Goal: Information Seeking & Learning: Check status

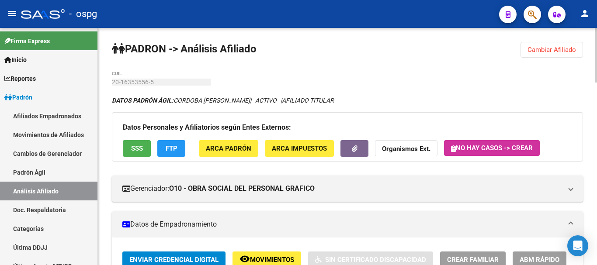
click at [559, 50] on span "Cambiar Afiliado" at bounding box center [551, 50] width 49 height 8
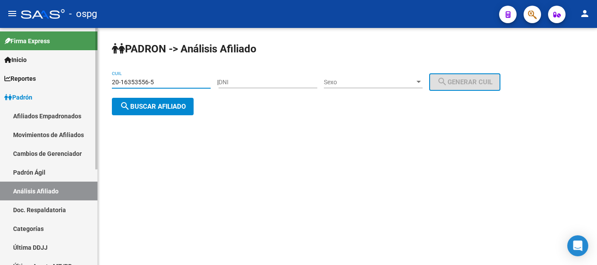
drag, startPoint x: 168, startPoint y: 85, endPoint x: 68, endPoint y: 94, distance: 100.5
click at [52, 94] on mat-sidenav-container "Firma Express Inicio Calendario SSS Instructivos Contacto OS Reportes Ingresos …" at bounding box center [298, 146] width 597 height 237
paste input "23644676-0"
type input "20-23644676-0"
click at [157, 104] on span "search Buscar afiliado" at bounding box center [153, 107] width 66 height 8
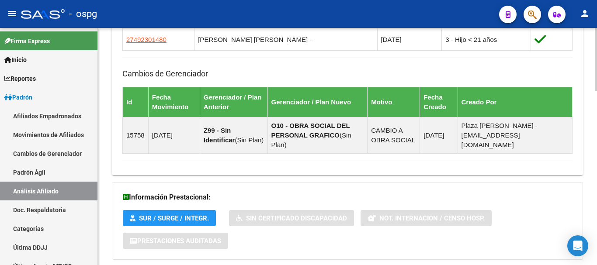
drag, startPoint x: 318, startPoint y: 225, endPoint x: 328, endPoint y: 230, distance: 11.0
click at [320, 225] on div "Información Prestacional: SUR / SURGE / INTEGR. Sin Certificado Discapacidad No…" at bounding box center [347, 221] width 471 height 78
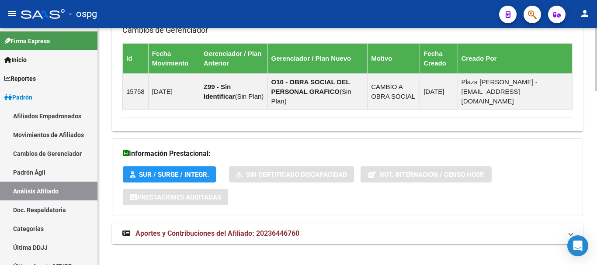
click at [322, 229] on mat-panel-title "Aportes y Contribuciones del Afiliado: 20236446760" at bounding box center [342, 234] width 440 height 10
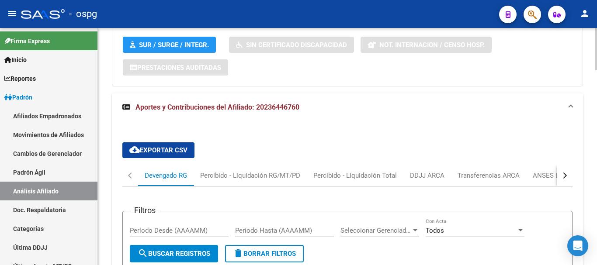
scroll to position [791, 0]
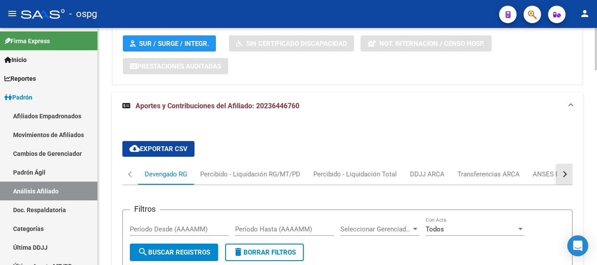
click at [566, 164] on button "button" at bounding box center [565, 174] width 16 height 21
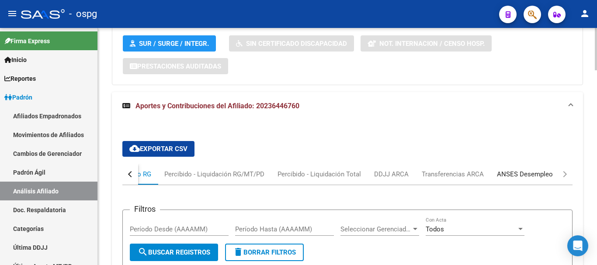
click at [523, 170] on div "ANSES Desempleo" at bounding box center [525, 175] width 56 height 10
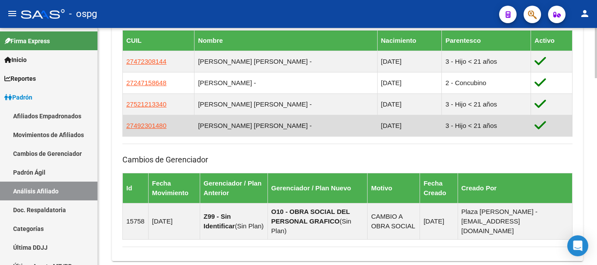
scroll to position [485, 0]
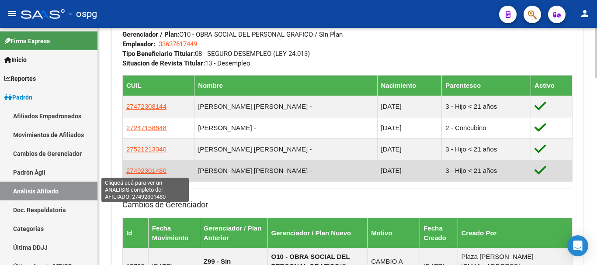
click at [146, 174] on span "27492301480" at bounding box center [146, 170] width 40 height 7
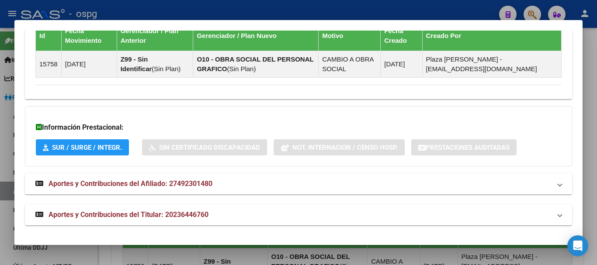
drag, startPoint x: 158, startPoint y: 187, endPoint x: 165, endPoint y: 187, distance: 6.6
click at [159, 187] on span "Aportes y Contribuciones del Afiliado: 27492301480" at bounding box center [131, 184] width 164 height 8
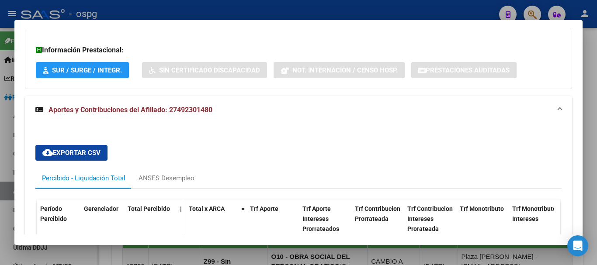
scroll to position [762, 0]
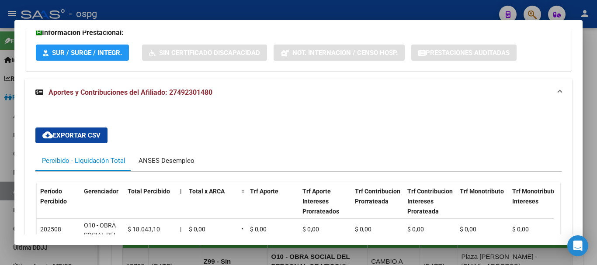
click at [171, 157] on div "ANSES Desempleo" at bounding box center [167, 161] width 56 height 10
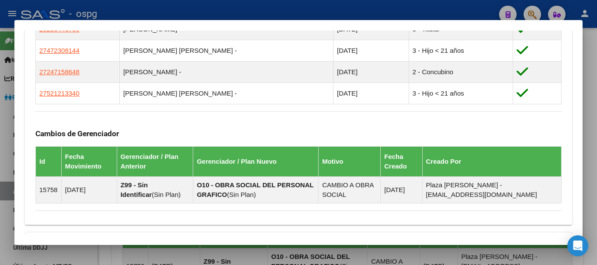
scroll to position [544, 0]
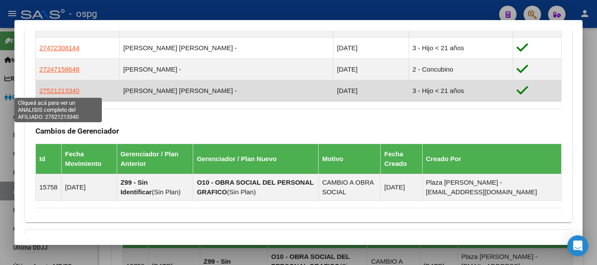
click at [62, 91] on span "27521213340" at bounding box center [59, 90] width 40 height 7
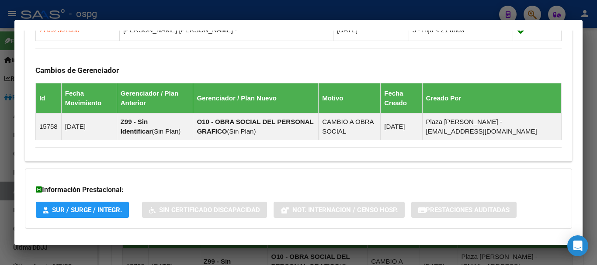
scroll to position [667, 0]
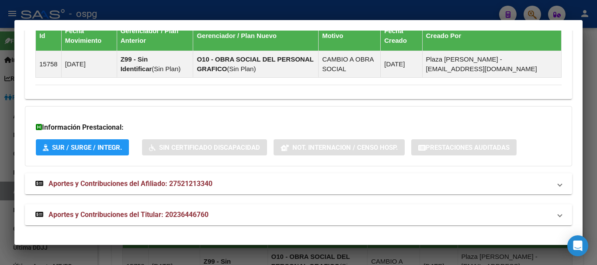
click at [231, 181] on mat-panel-title "Aportes y Contribuciones del Afiliado: 27521213340" at bounding box center [293, 184] width 516 height 10
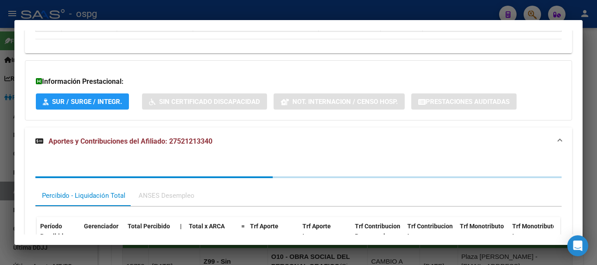
scroll to position [718, 0]
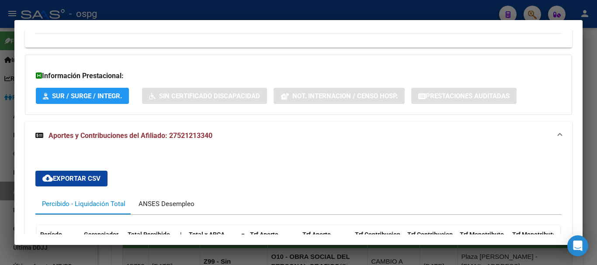
drag, startPoint x: 173, startPoint y: 204, endPoint x: 194, endPoint y: 185, distance: 27.8
click at [173, 203] on div "ANSES Desempleo" at bounding box center [167, 204] width 56 height 10
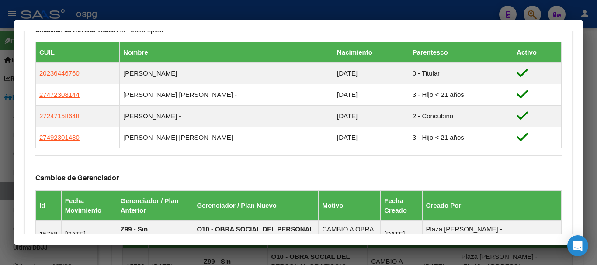
scroll to position [500, 0]
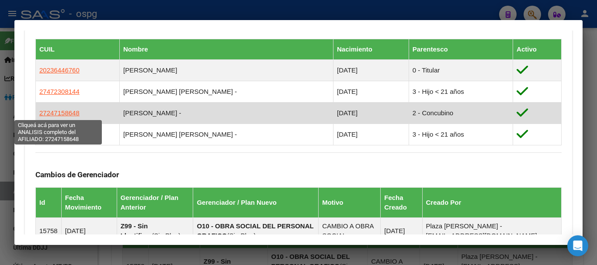
click at [64, 114] on span "27247158648" at bounding box center [59, 112] width 40 height 7
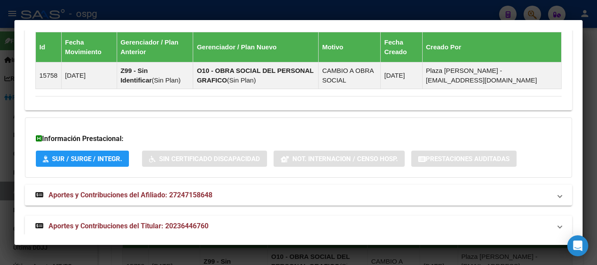
scroll to position [667, 0]
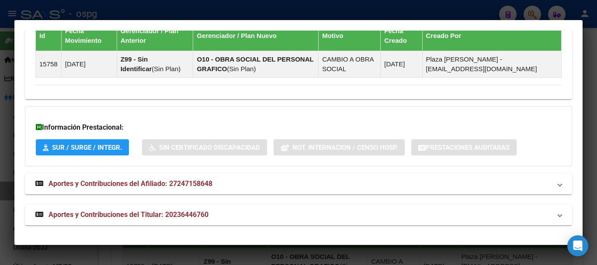
click at [189, 176] on mat-expansion-panel-header "Aportes y Contribuciones del Afiliado: 27247158648" at bounding box center [298, 183] width 547 height 21
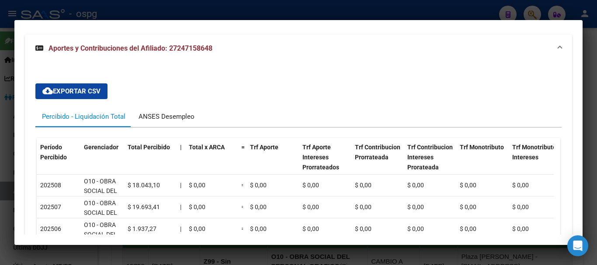
click at [164, 122] on div "ANSES Desempleo" at bounding box center [166, 116] width 69 height 21
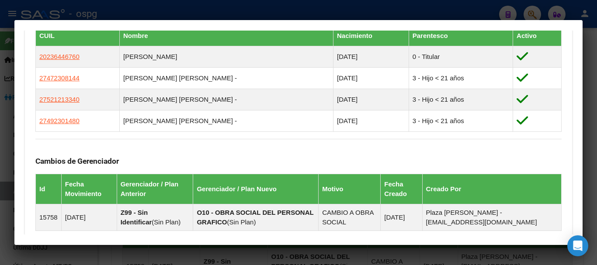
scroll to position [500, 0]
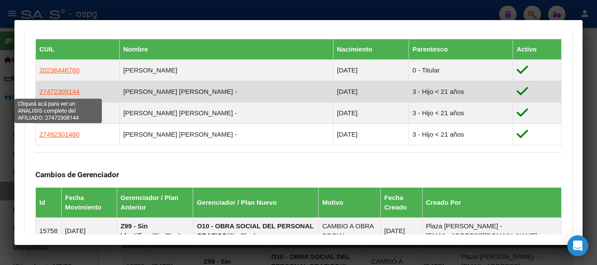
click at [62, 91] on span "27472308144" at bounding box center [59, 91] width 40 height 7
type textarea "27472308144"
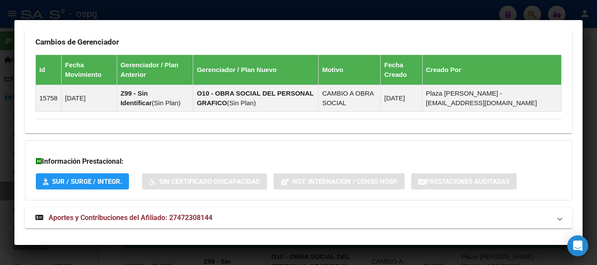
scroll to position [667, 0]
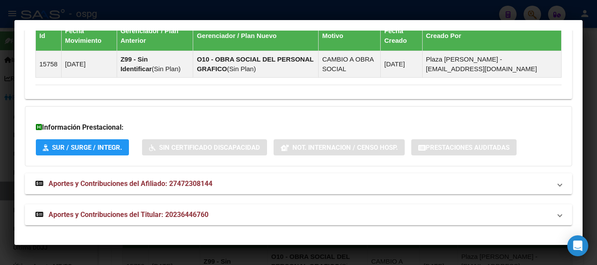
click at [177, 181] on span "Aportes y Contribuciones del Afiliado: 27472308144" at bounding box center [131, 184] width 164 height 8
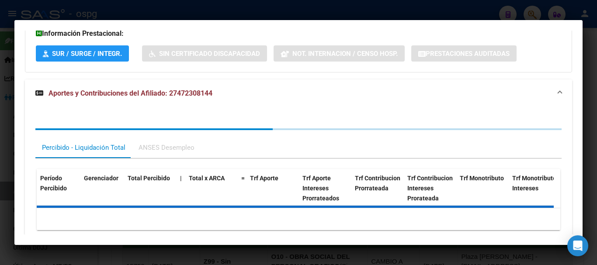
scroll to position [762, 0]
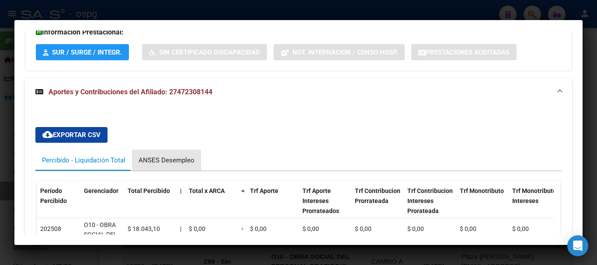
click at [194, 157] on div "ANSES Desempleo" at bounding box center [166, 160] width 69 height 21
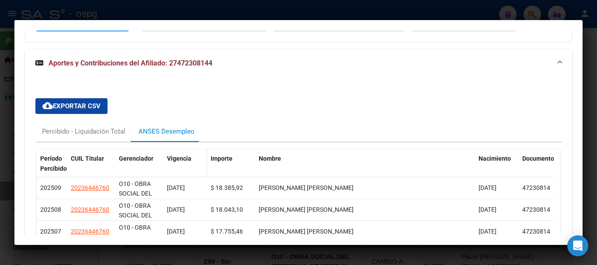
scroll to position [806, 0]
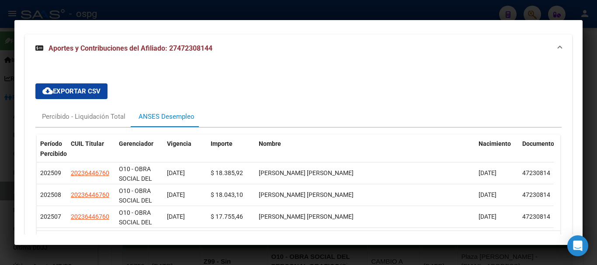
click at [589, 69] on div at bounding box center [298, 132] width 597 height 265
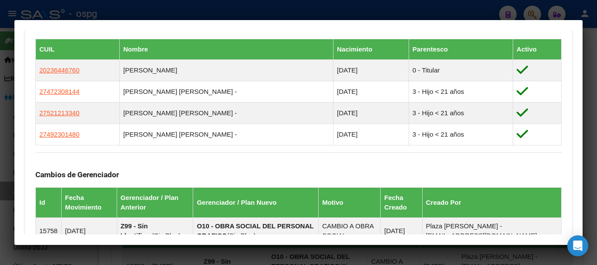
click at [589, 69] on div at bounding box center [298, 132] width 597 height 265
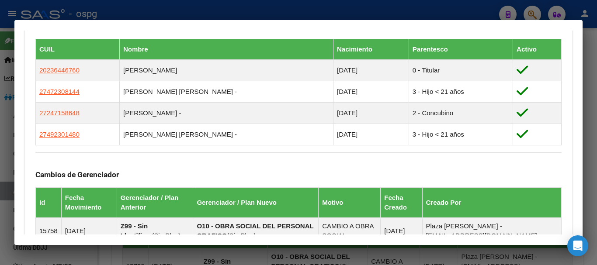
click at [596, 128] on div at bounding box center [298, 132] width 597 height 265
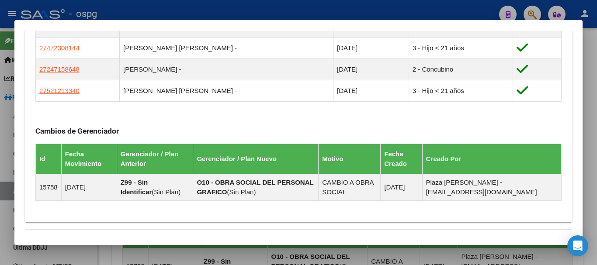
click at [588, 185] on div at bounding box center [298, 132] width 597 height 265
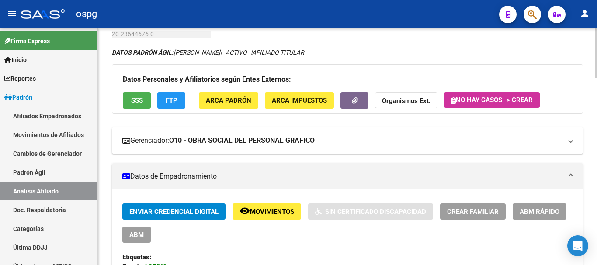
scroll to position [0, 0]
